Goal: Obtain resource: Obtain resource

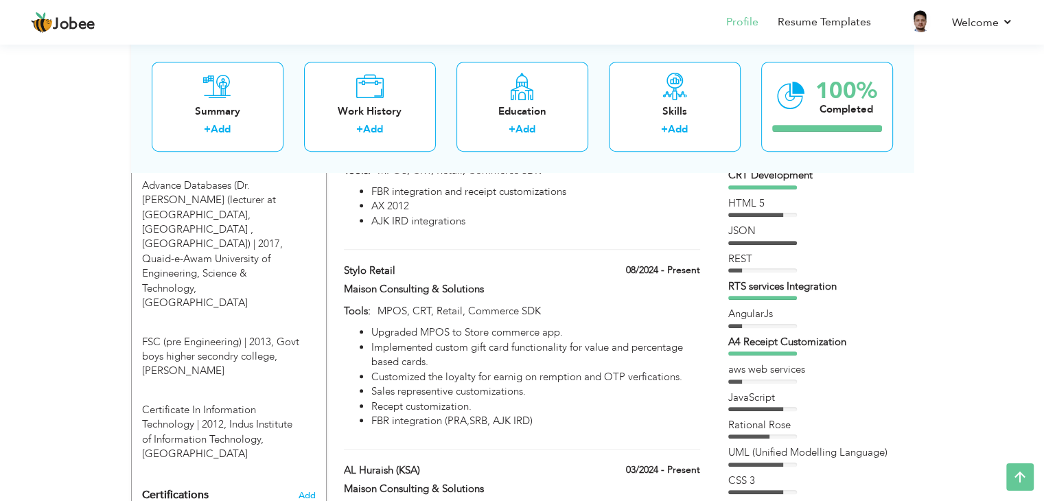
scroll to position [823, 0]
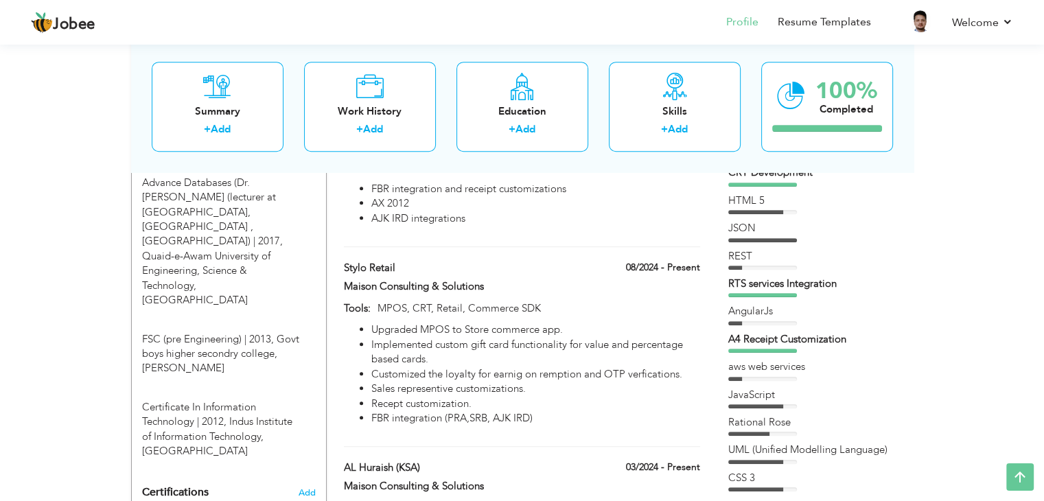
click at [735, 261] on div "REST" at bounding box center [814, 256] width 172 height 14
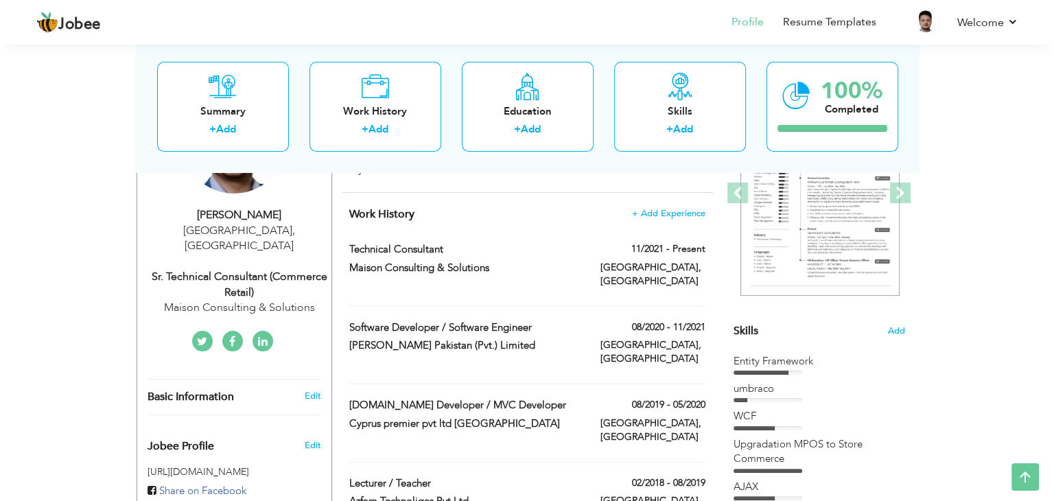
scroll to position [183, 0]
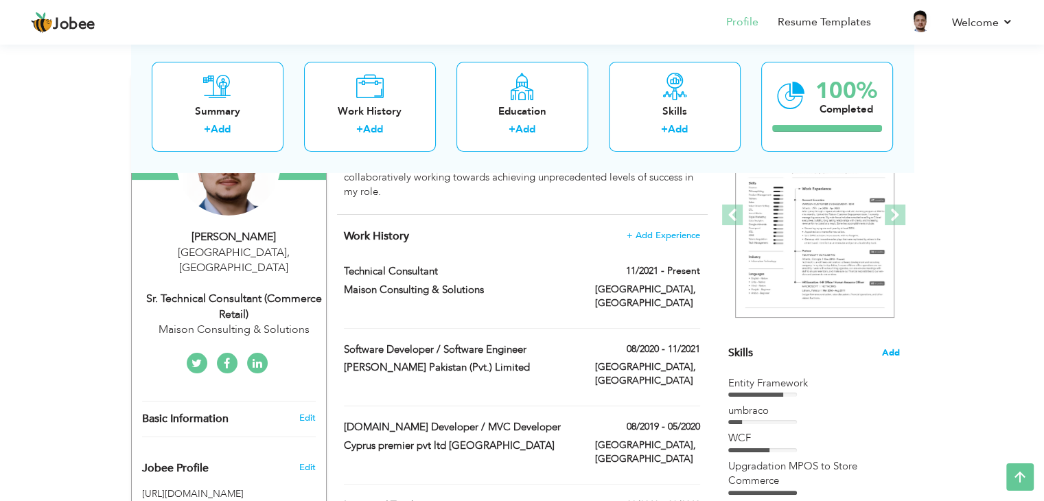
click at [892, 354] on span "Add" at bounding box center [891, 352] width 18 height 13
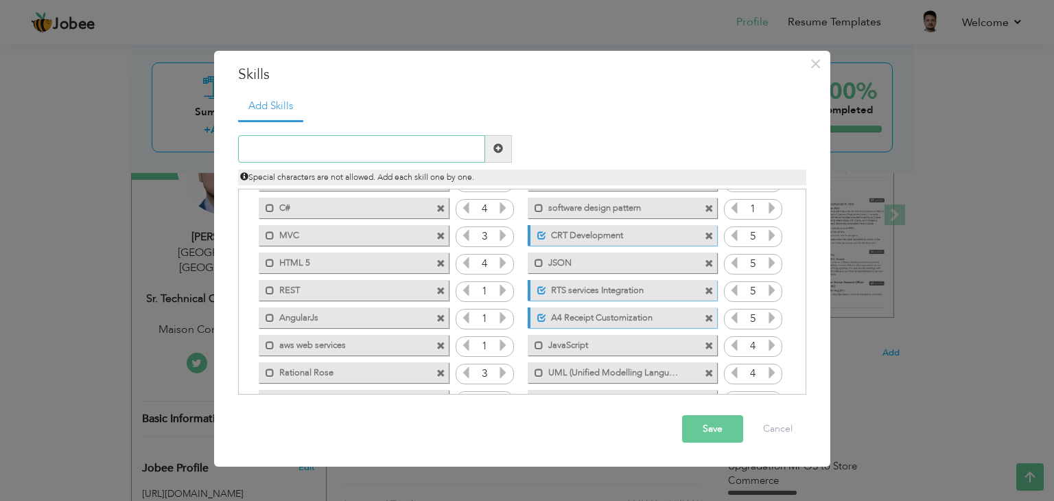
scroll to position [274, 0]
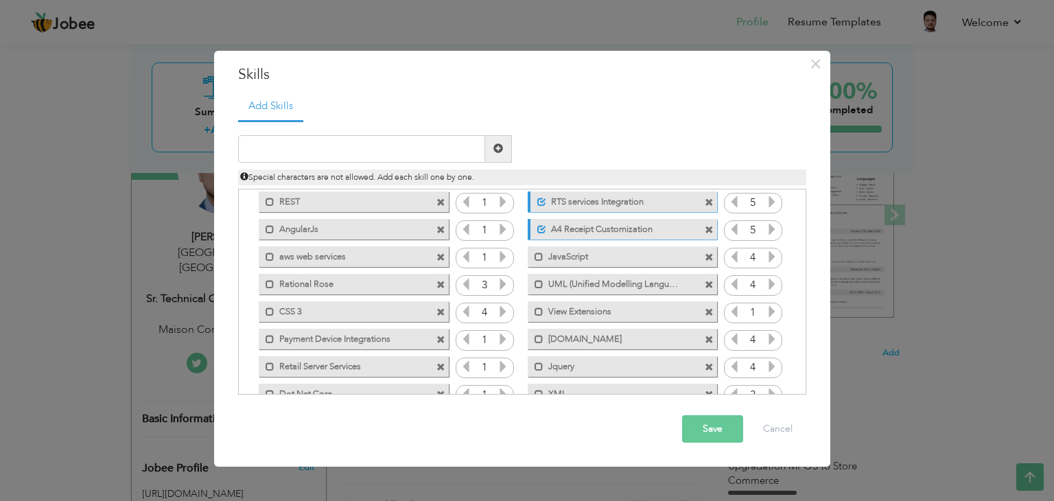
click at [503, 198] on icon at bounding box center [503, 202] width 12 height 12
click at [467, 203] on icon at bounding box center [466, 202] width 12 height 12
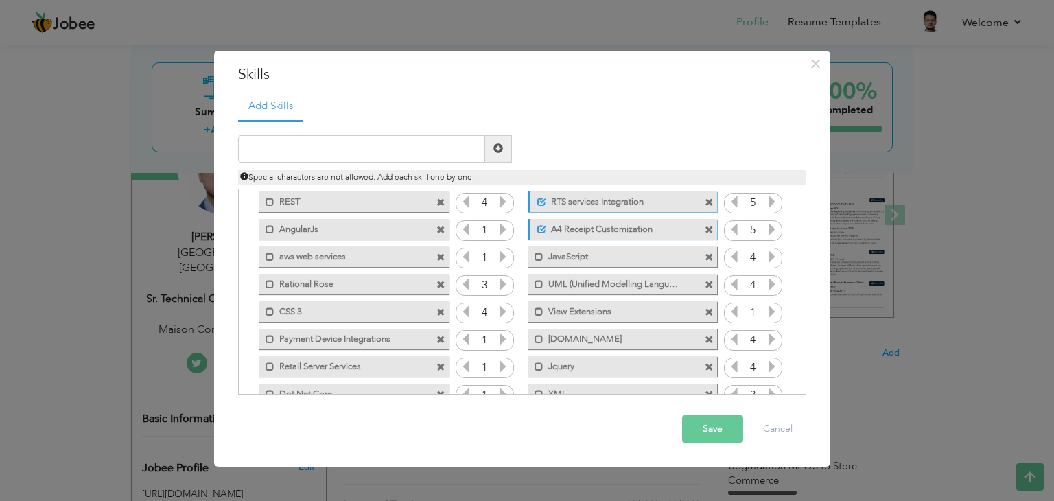
click at [499, 260] on icon at bounding box center [503, 256] width 12 height 12
click at [462, 257] on icon at bounding box center [466, 256] width 12 height 12
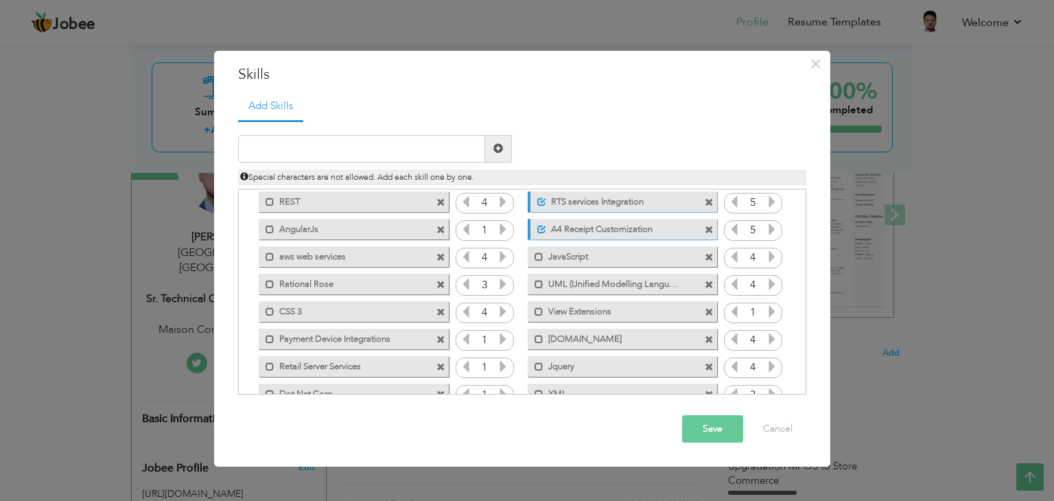
click at [497, 336] on icon at bounding box center [503, 339] width 12 height 12
click at [498, 365] on icon at bounding box center [503, 366] width 12 height 12
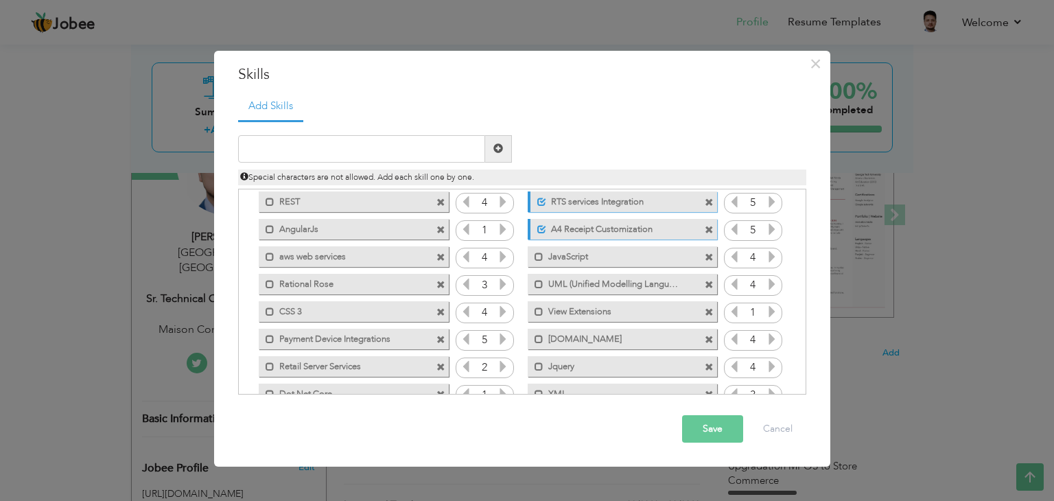
click at [498, 365] on icon at bounding box center [503, 366] width 12 height 12
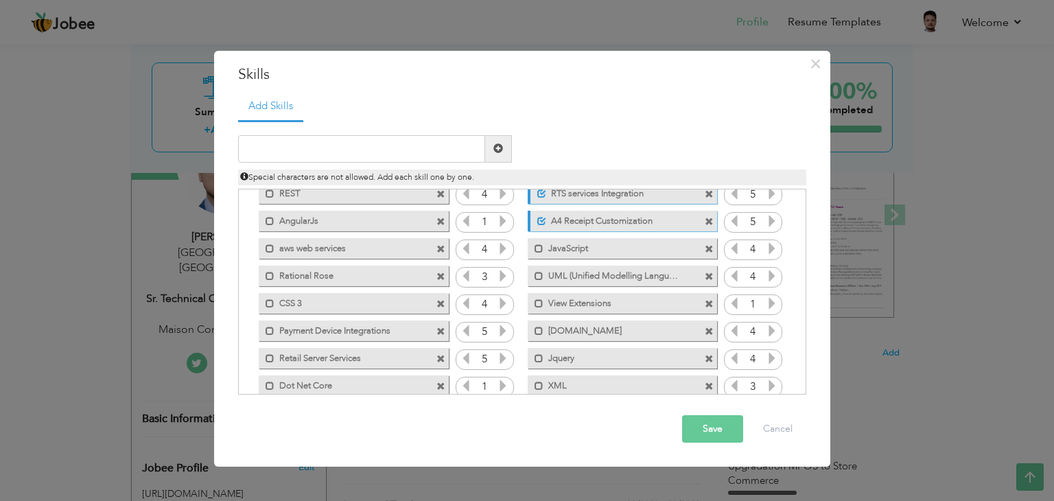
scroll to position [305, 0]
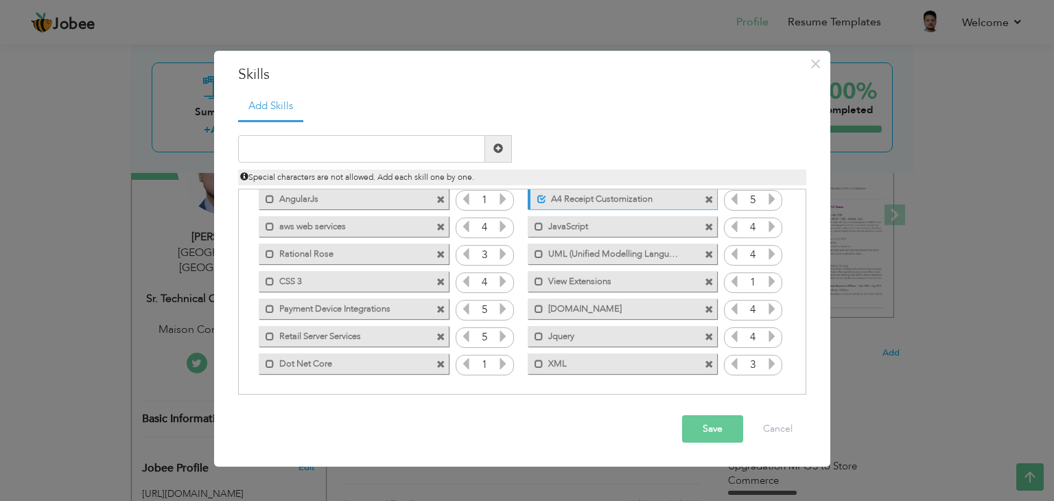
click at [499, 363] on icon at bounding box center [503, 363] width 12 height 12
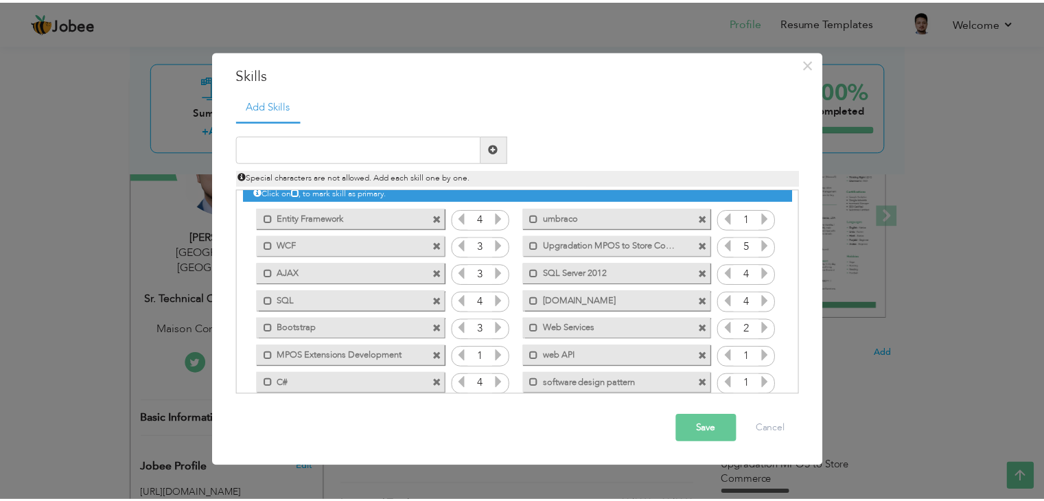
scroll to position [0, 0]
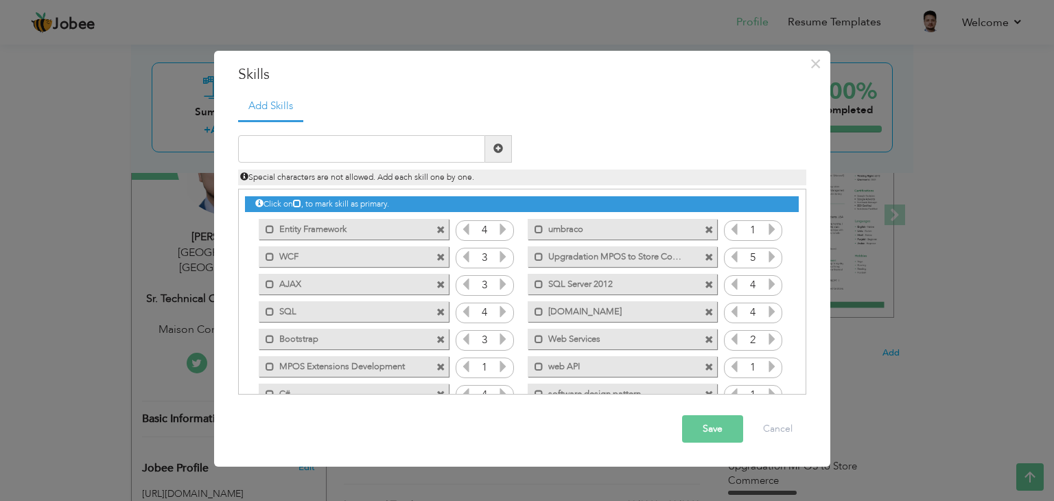
click at [712, 426] on button "Save" at bounding box center [712, 428] width 61 height 27
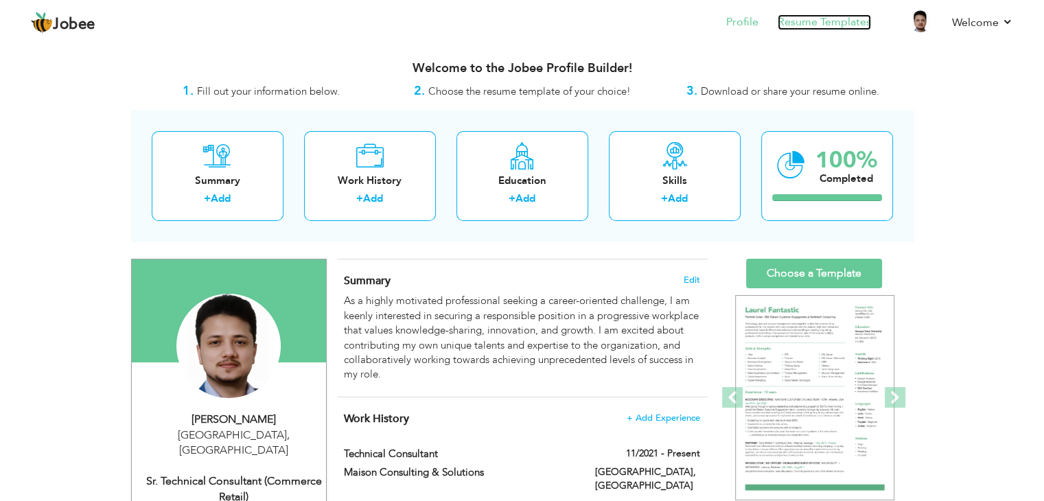
click at [820, 21] on link "Resume Templates" at bounding box center [823, 22] width 93 height 16
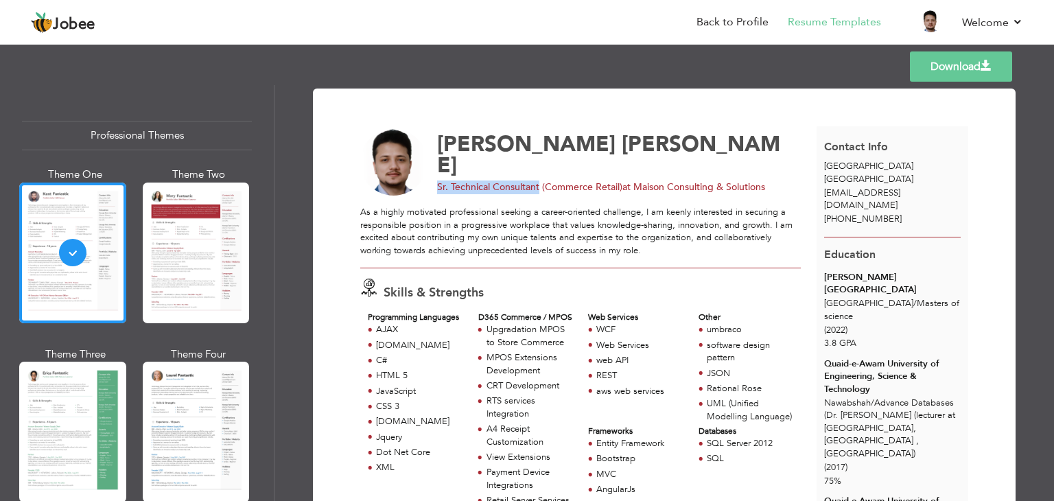
drag, startPoint x: 436, startPoint y: 167, endPoint x: 539, endPoint y: 165, distance: 102.9
click at [539, 180] on span "Sr. Technical Consultant (Commerce Retail)" at bounding box center [529, 186] width 185 height 13
copy span "Sr. Technical Consultant"
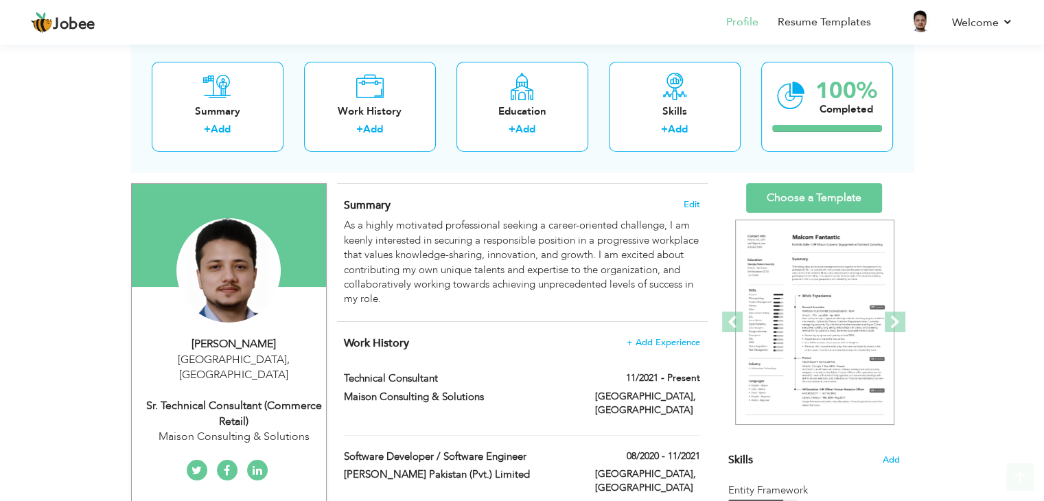
scroll to position [183, 0]
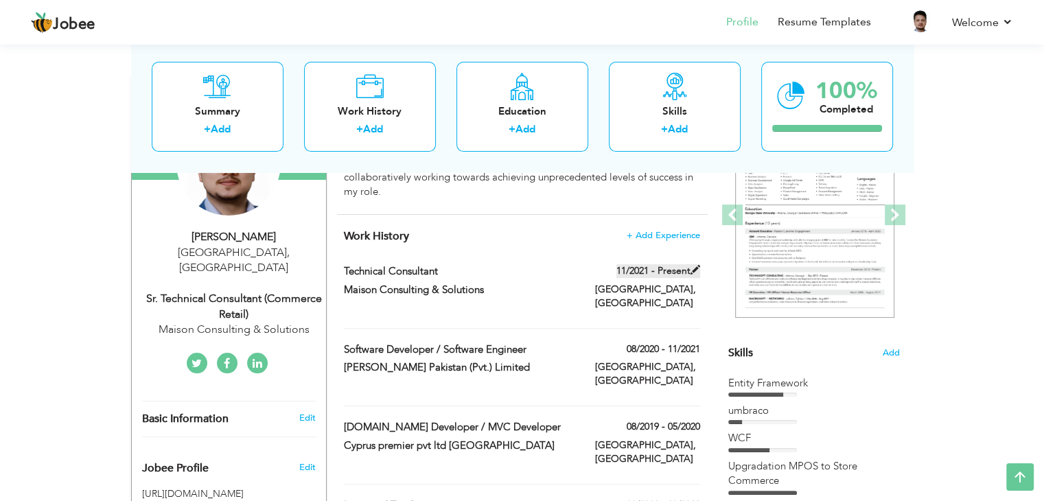
click at [694, 267] on span at bounding box center [695, 270] width 10 height 10
type input "Technical Consultant"
type input "Maison Consulting & Solutions"
type input "11/2021"
type input "[GEOGRAPHIC_DATA]"
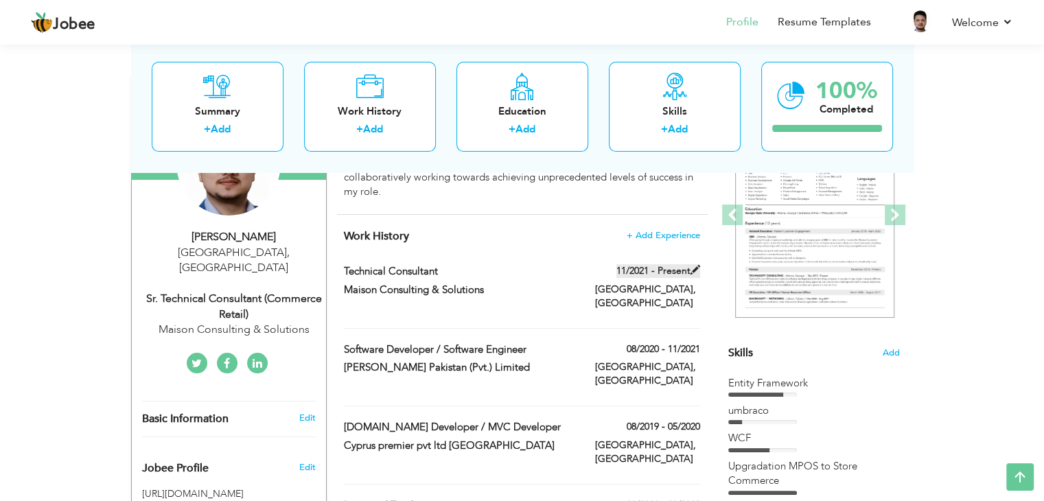
type input "[GEOGRAPHIC_DATA]"
checkbox input "true"
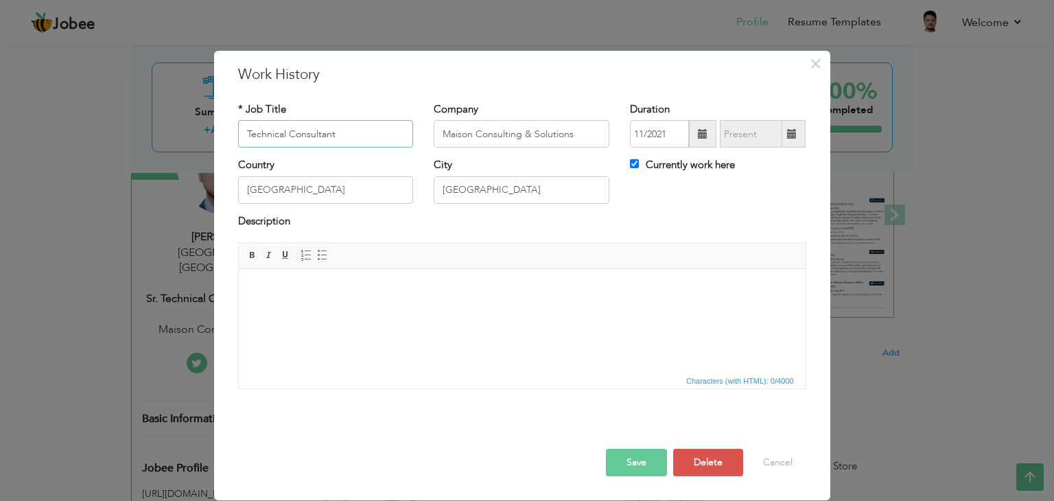
click at [354, 130] on input "Technical Consultant" at bounding box center [326, 133] width 176 height 27
drag, startPoint x: 345, startPoint y: 134, endPoint x: 169, endPoint y: 134, distance: 176.3
click at [169, 134] on div "× Work History * Job Title Technical Consultant Company Maison Consulting & Sol…" at bounding box center [527, 250] width 1054 height 501
paste input "Sr. Technical Consultant"
type input "Sr. Technical Consultant"
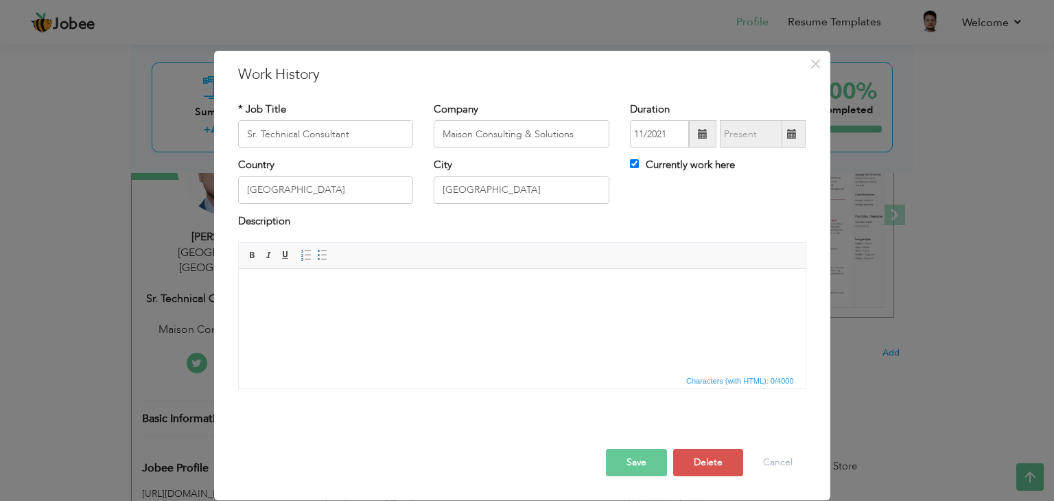
click at [622, 462] on button "Save" at bounding box center [636, 462] width 61 height 27
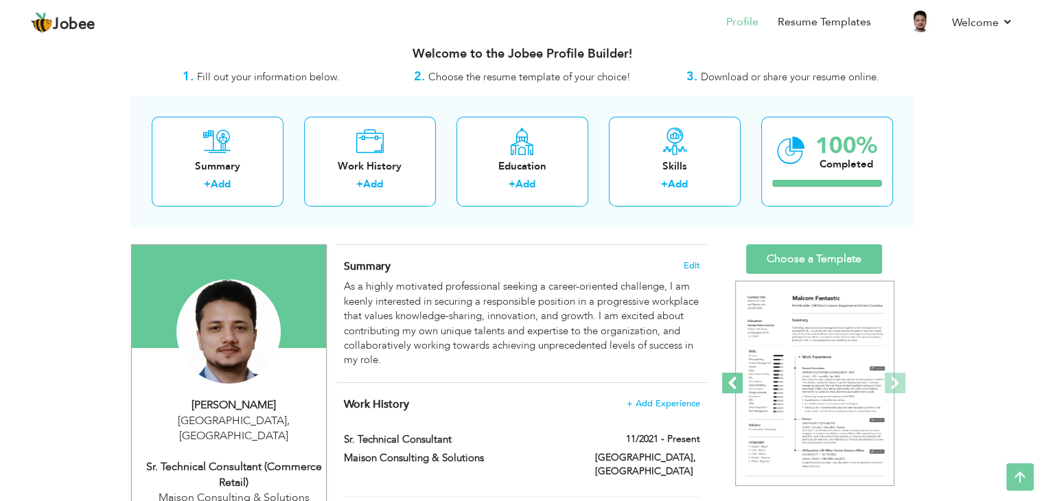
scroll to position [0, 0]
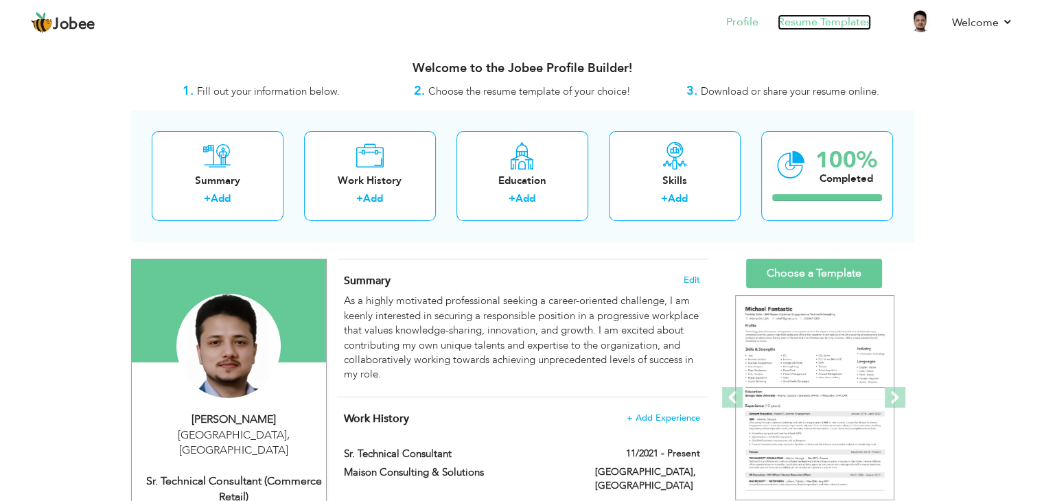
click at [838, 27] on link "Resume Templates" at bounding box center [823, 22] width 93 height 16
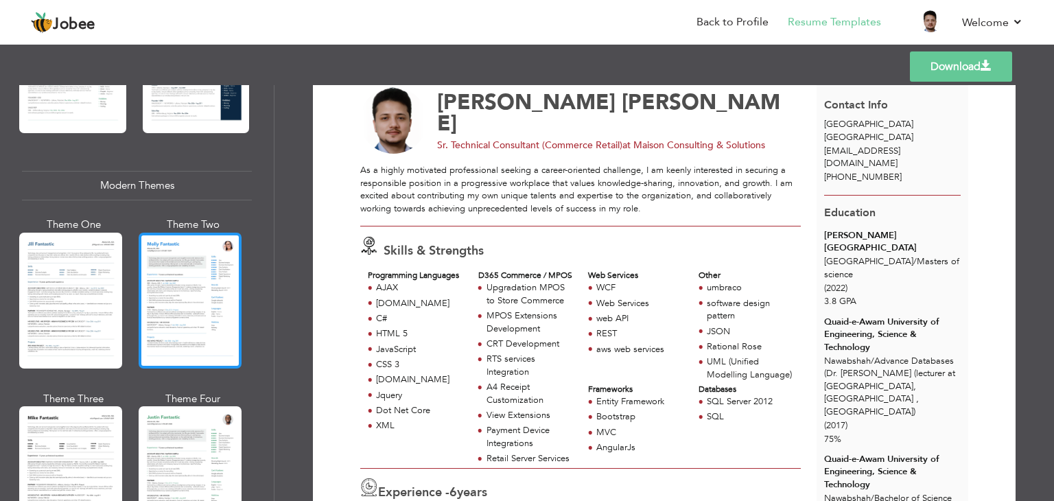
scroll to position [549, 0]
click at [162, 307] on div at bounding box center [190, 300] width 103 height 136
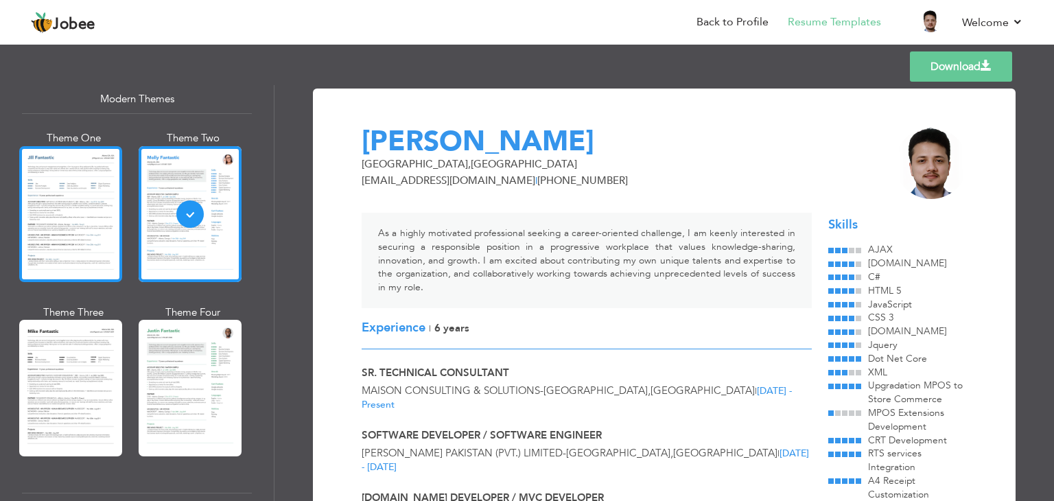
scroll to position [731, 0]
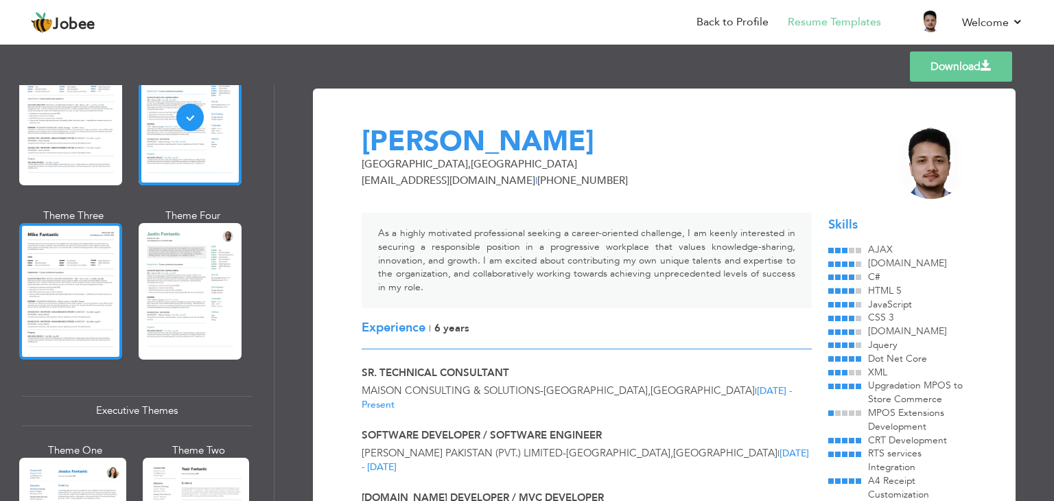
click at [99, 295] on div at bounding box center [70, 291] width 103 height 136
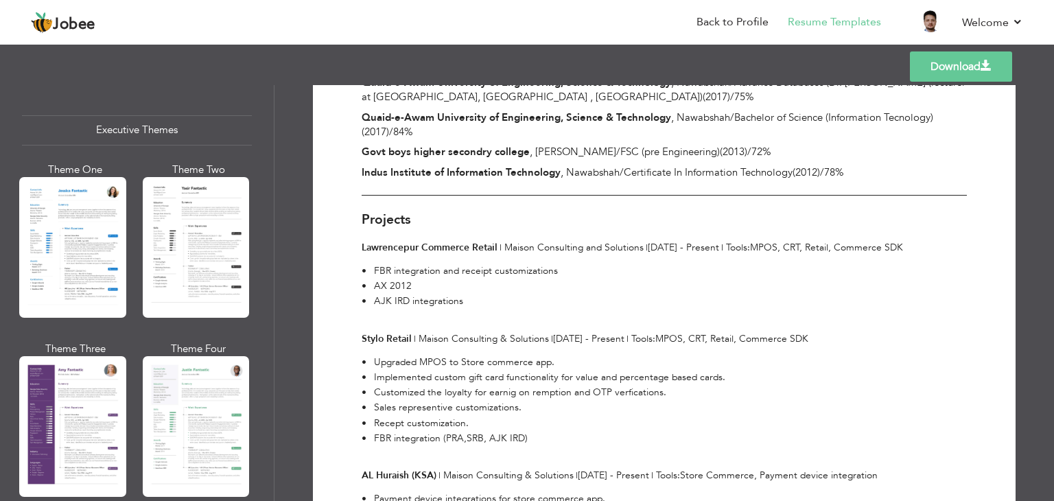
scroll to position [1098, 0]
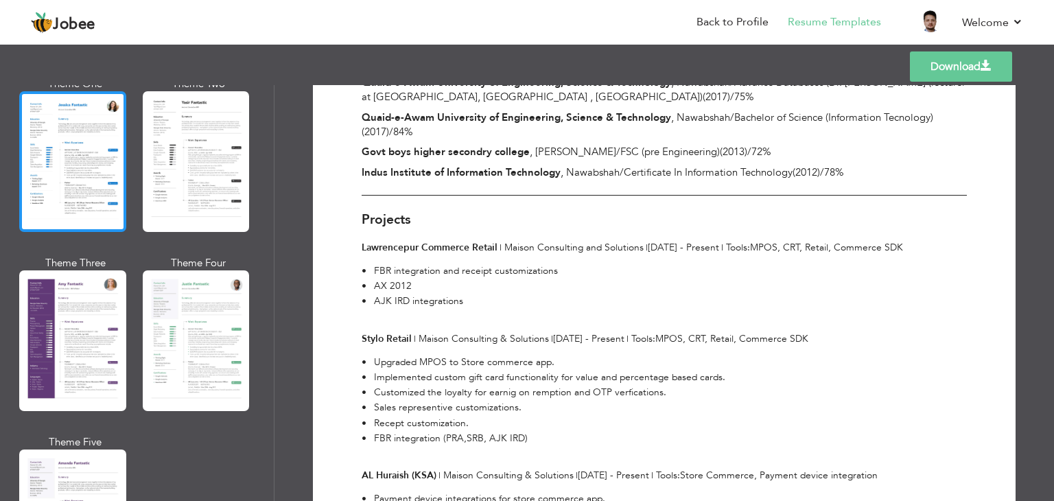
click at [49, 157] on div at bounding box center [72, 161] width 107 height 141
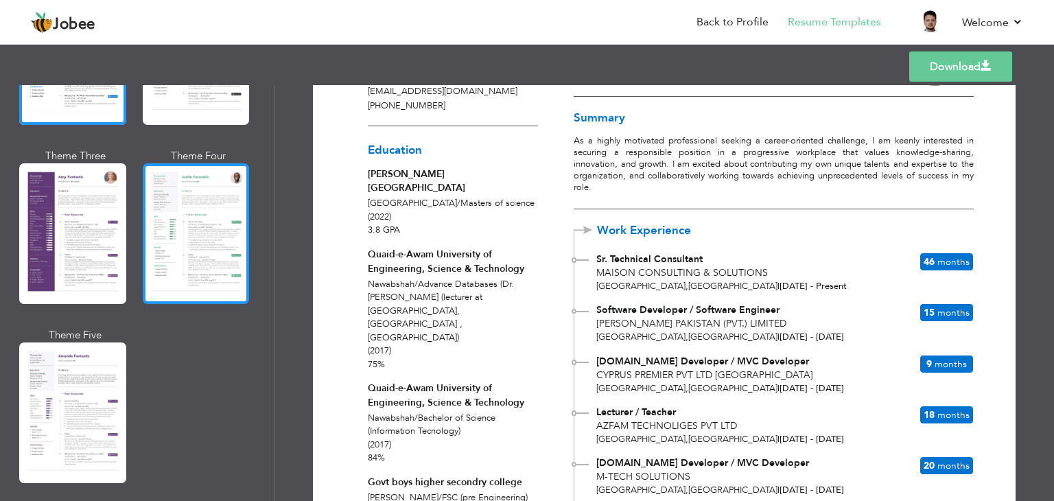
scroll to position [1279, 0]
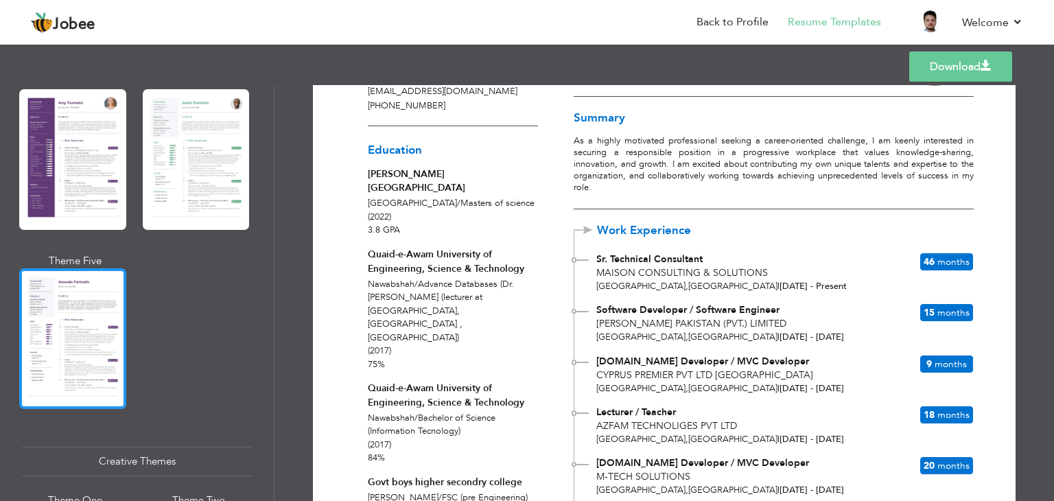
click at [65, 316] on div at bounding box center [72, 338] width 107 height 141
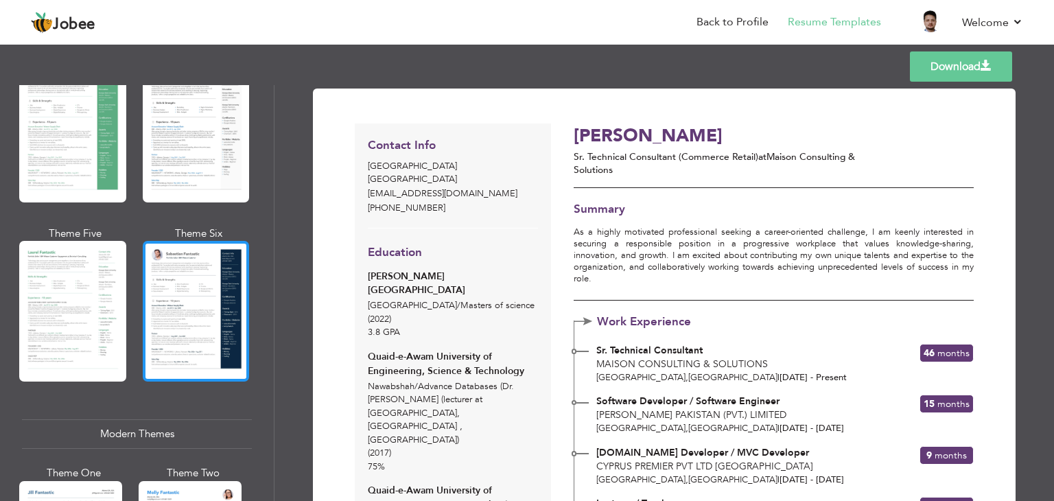
scroll to position [91, 0]
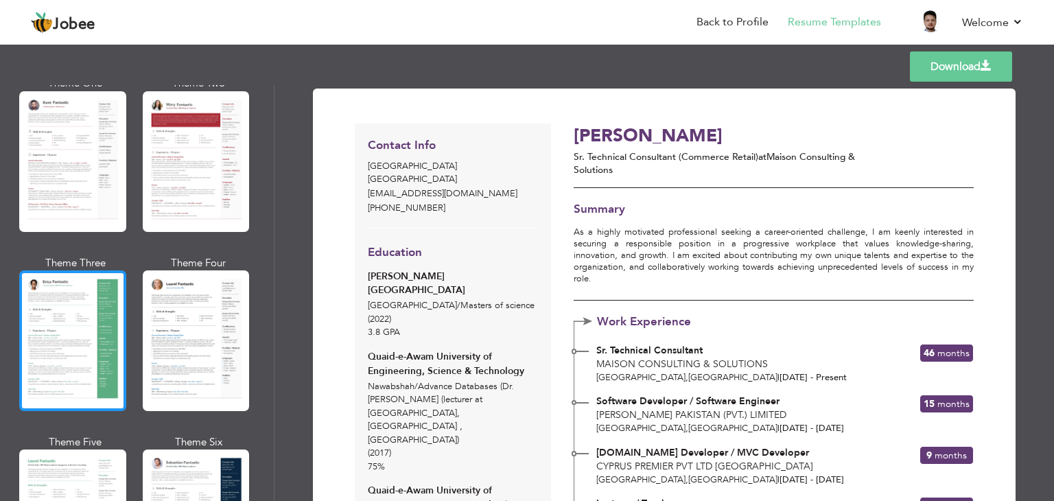
click at [84, 342] on div at bounding box center [72, 340] width 107 height 141
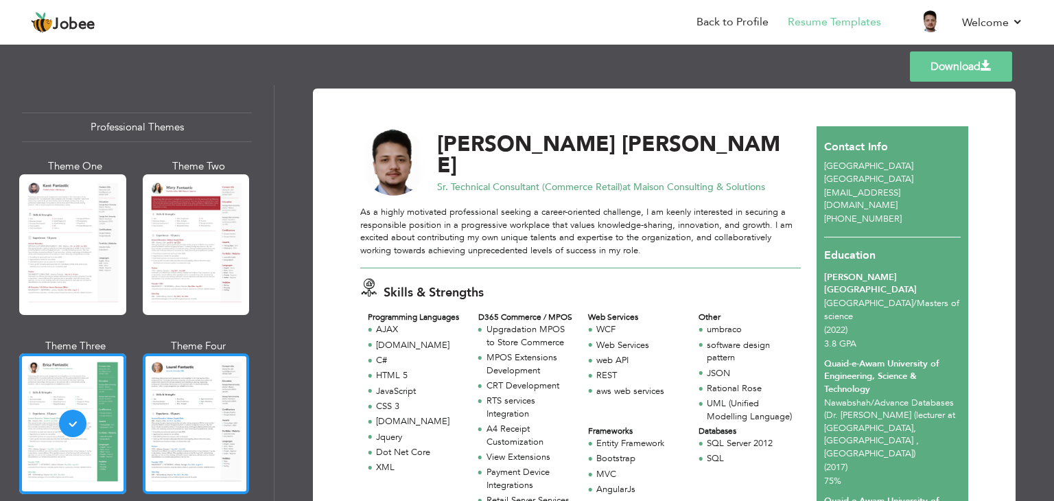
scroll to position [0, 0]
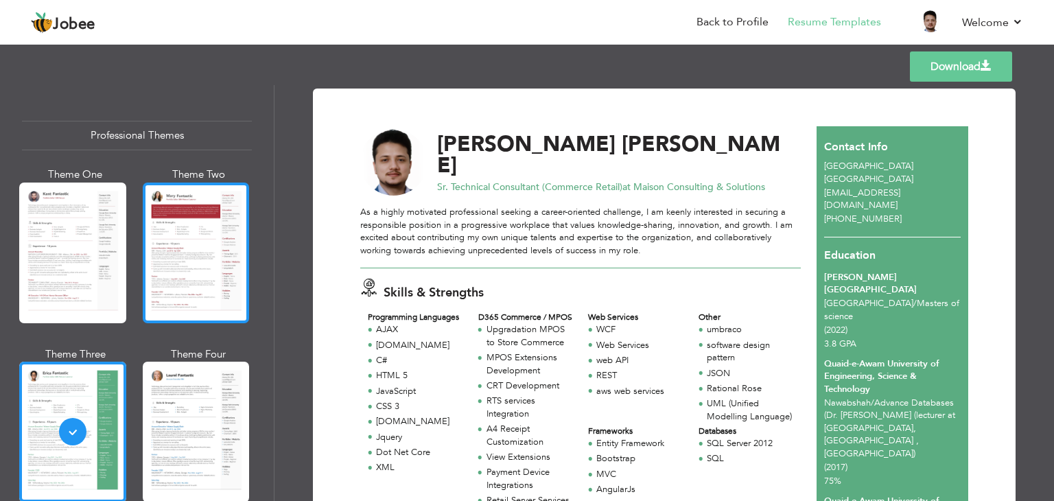
click at [190, 246] on div at bounding box center [196, 253] width 107 height 141
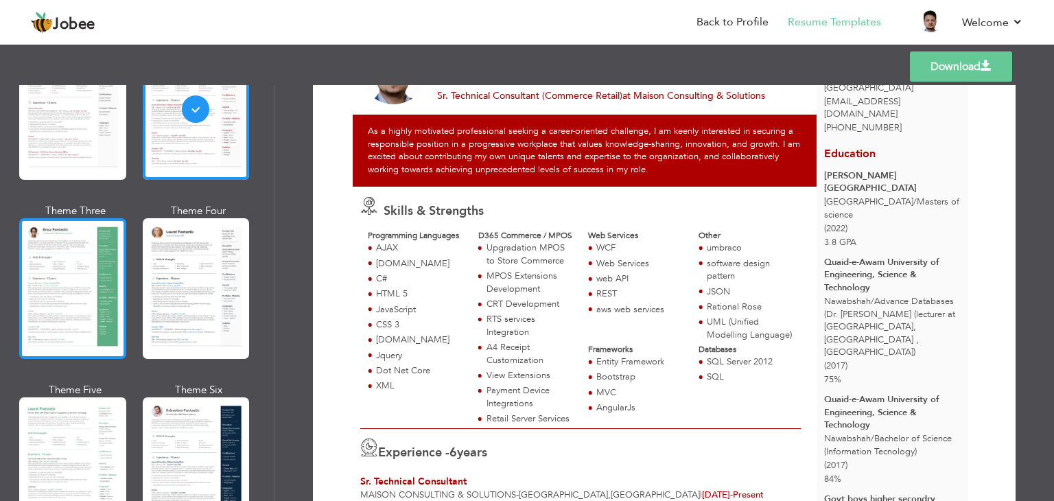
scroll to position [183, 0]
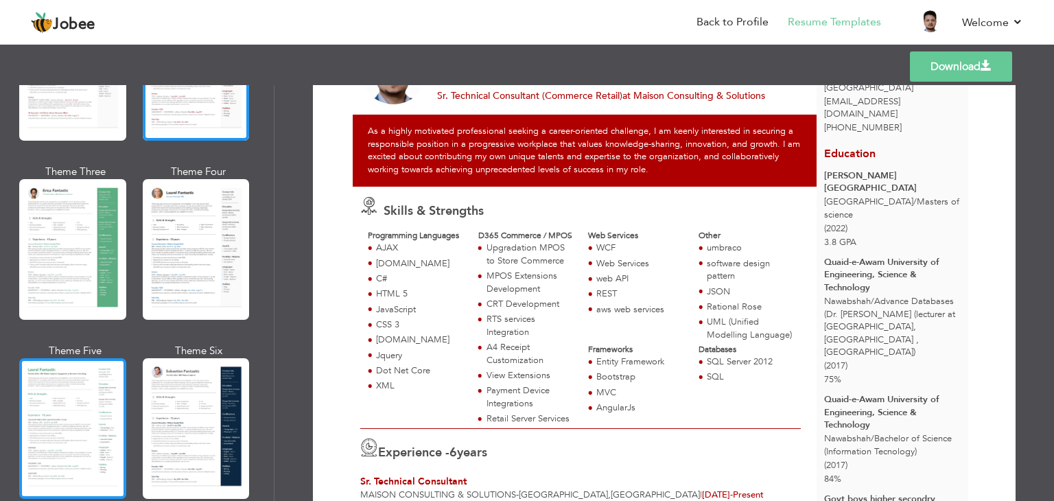
click at [77, 397] on div at bounding box center [72, 428] width 107 height 141
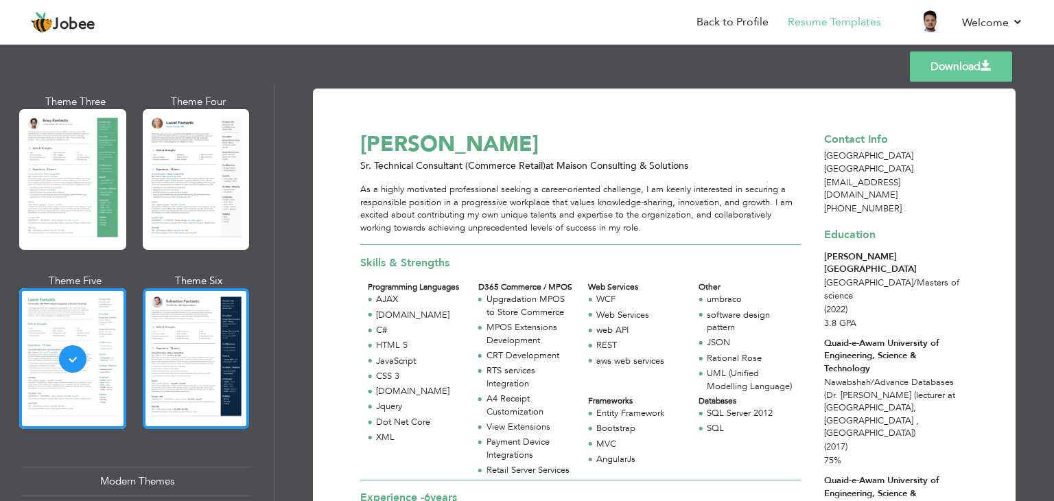
scroll to position [274, 0]
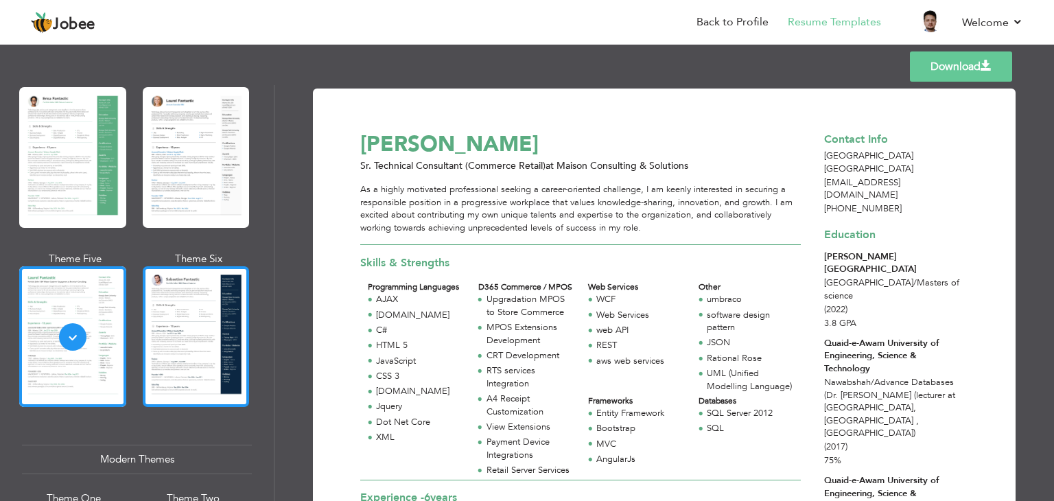
click at [179, 357] on div at bounding box center [196, 336] width 107 height 141
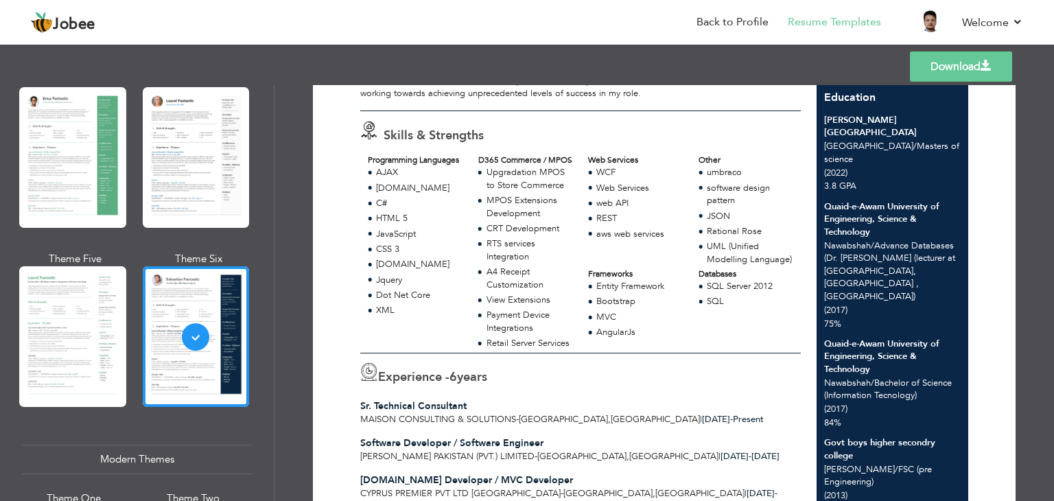
scroll to position [0, 0]
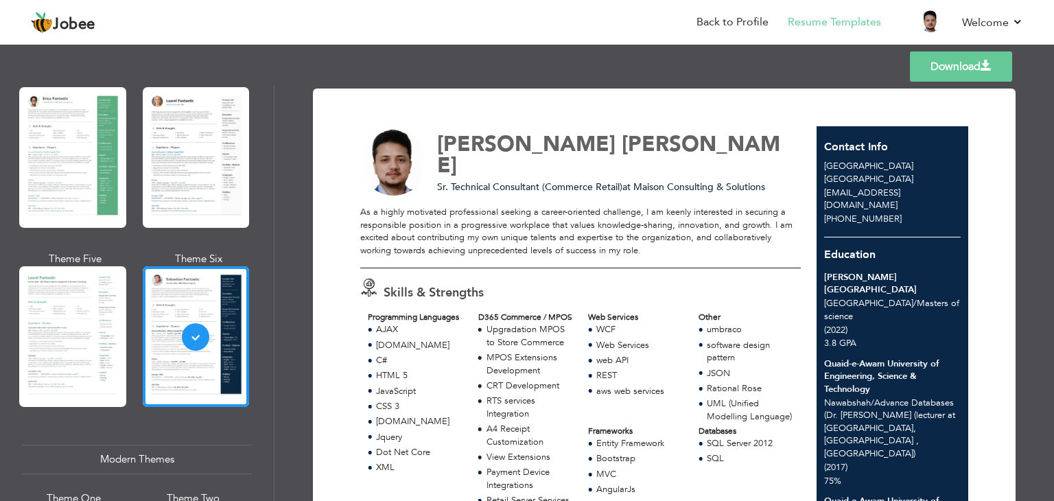
click at [933, 68] on link "Download" at bounding box center [961, 66] width 102 height 30
